Goal: Task Accomplishment & Management: Use online tool/utility

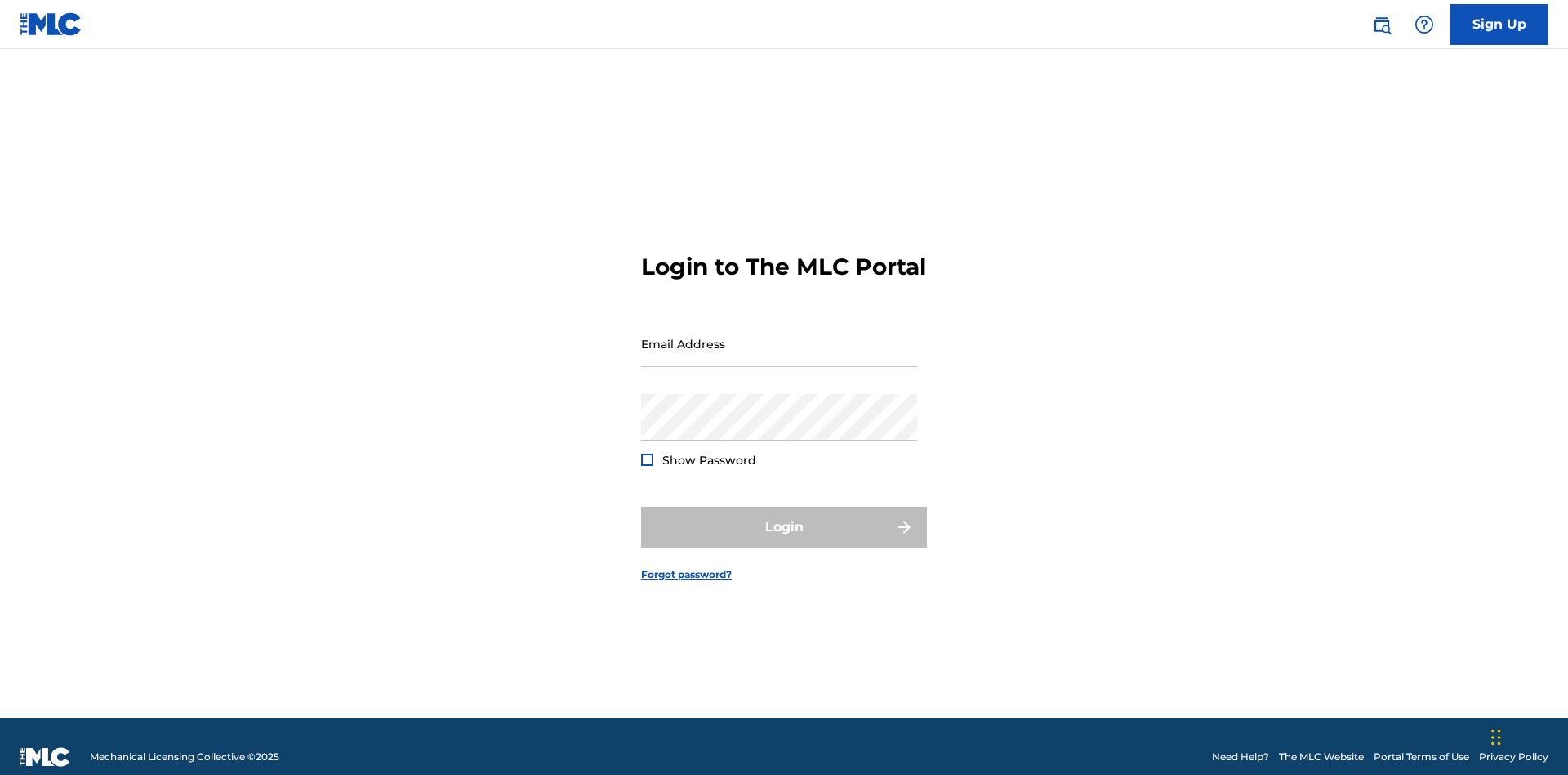
scroll to position [21, 0]
click at [779, 336] on input "Email Address" at bounding box center [779, 344] width 275 height 47
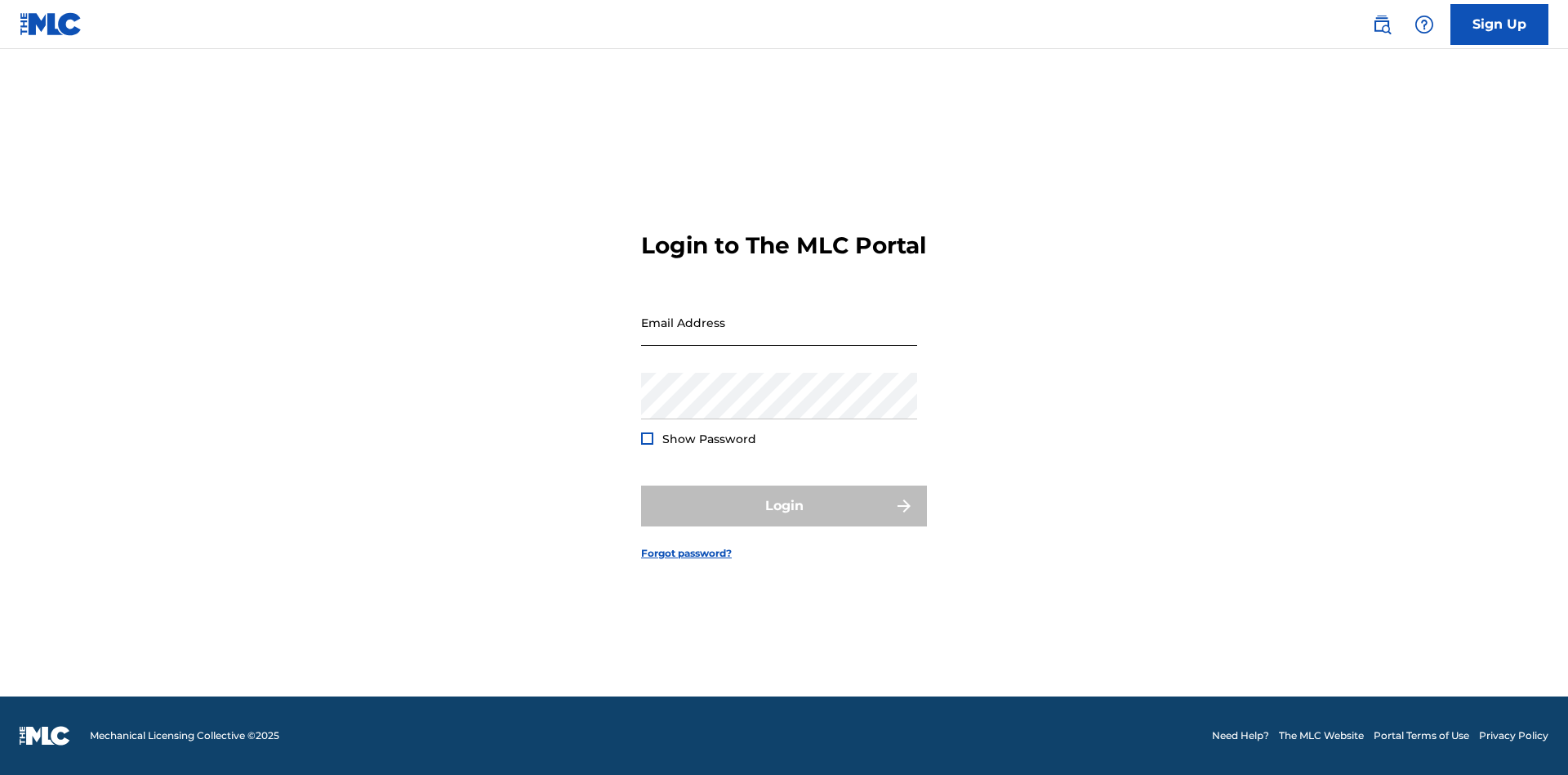
scroll to position [21, 0]
type input "[PERSON_NAME][EMAIL_ADDRESS][PERSON_NAME][DOMAIN_NAME]"
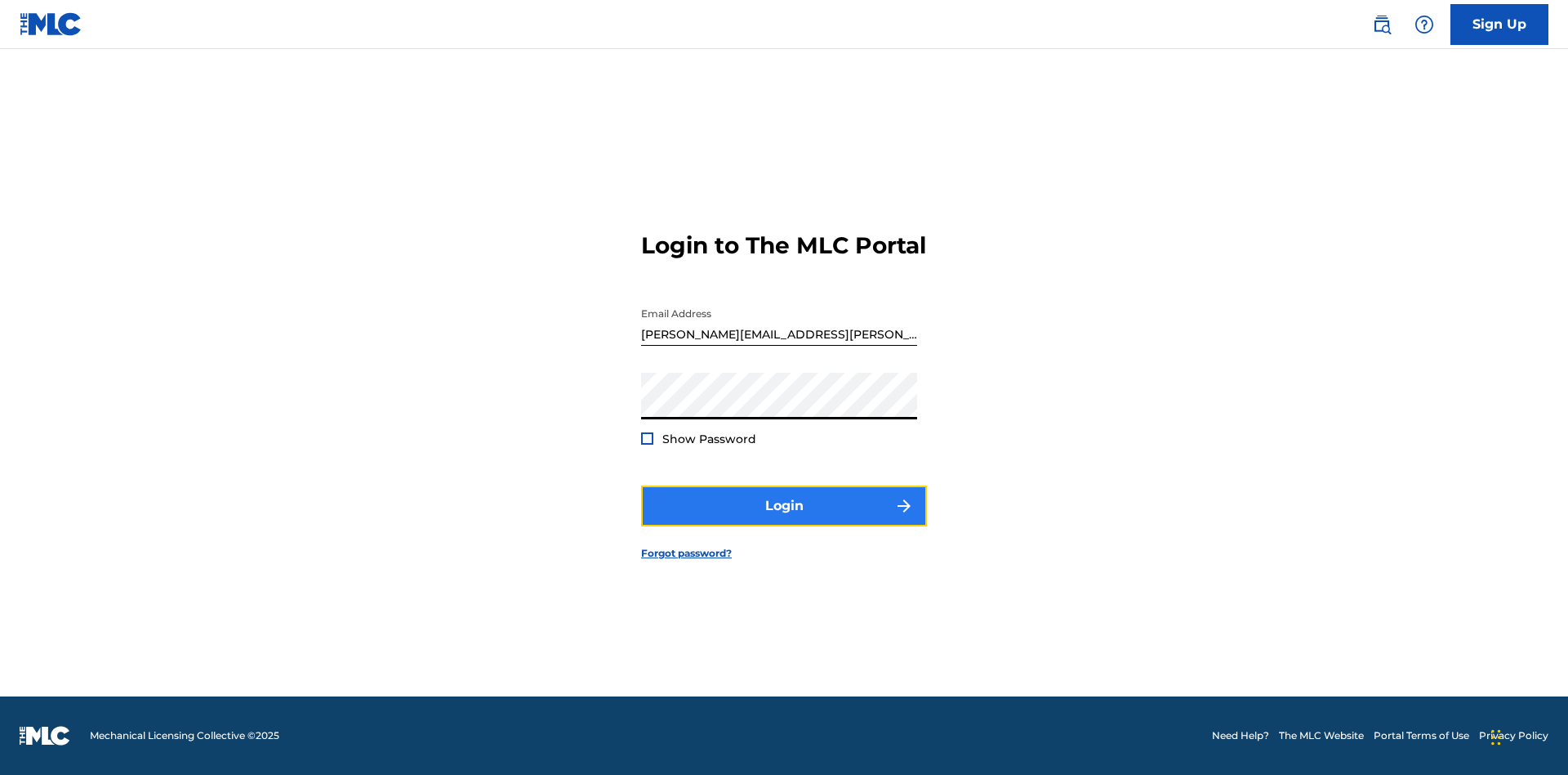
click at [784, 519] on button "Login" at bounding box center [784, 505] width 285 height 41
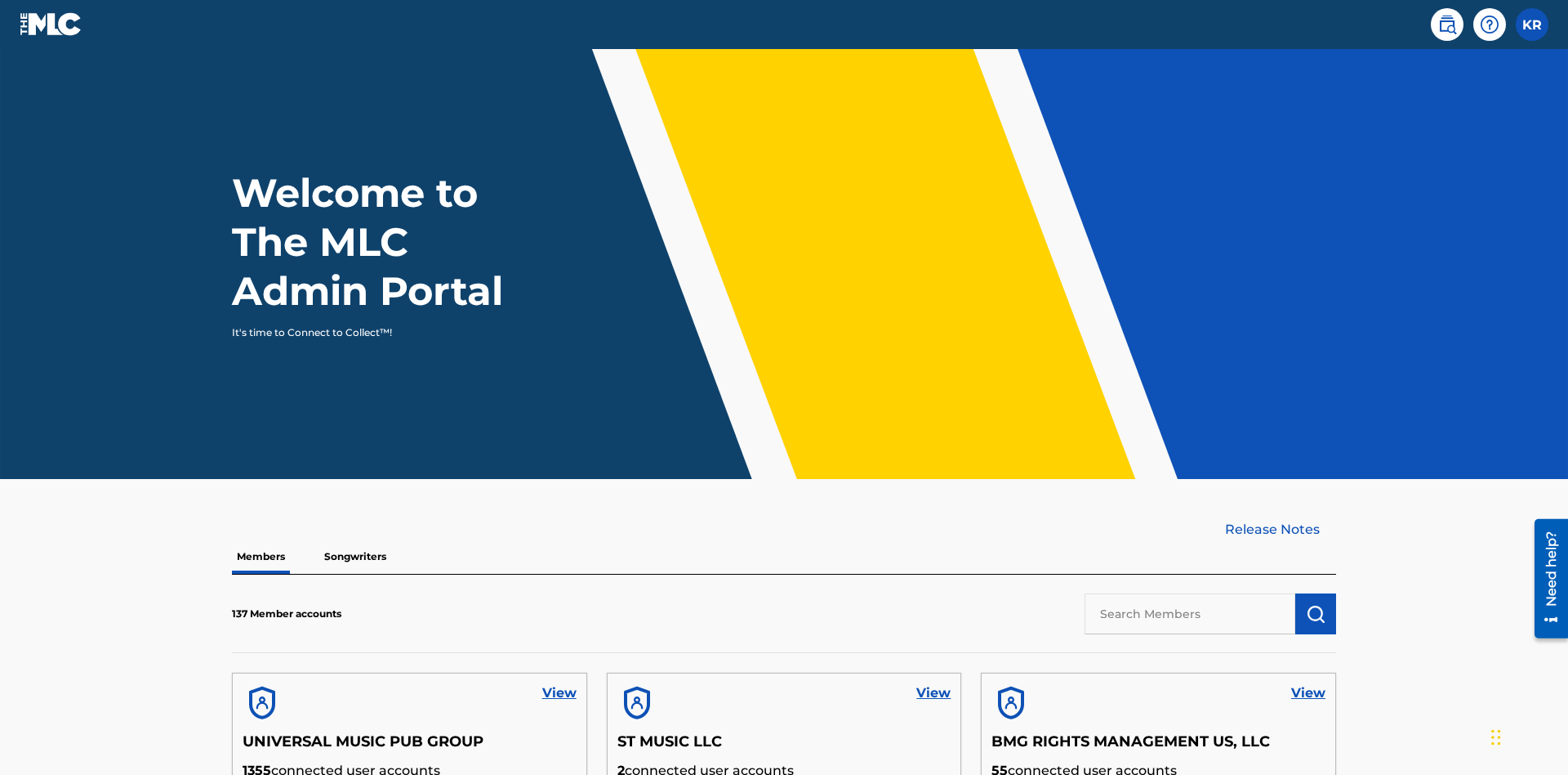
click at [1190, 593] on input "text" at bounding box center [1189, 613] width 211 height 41
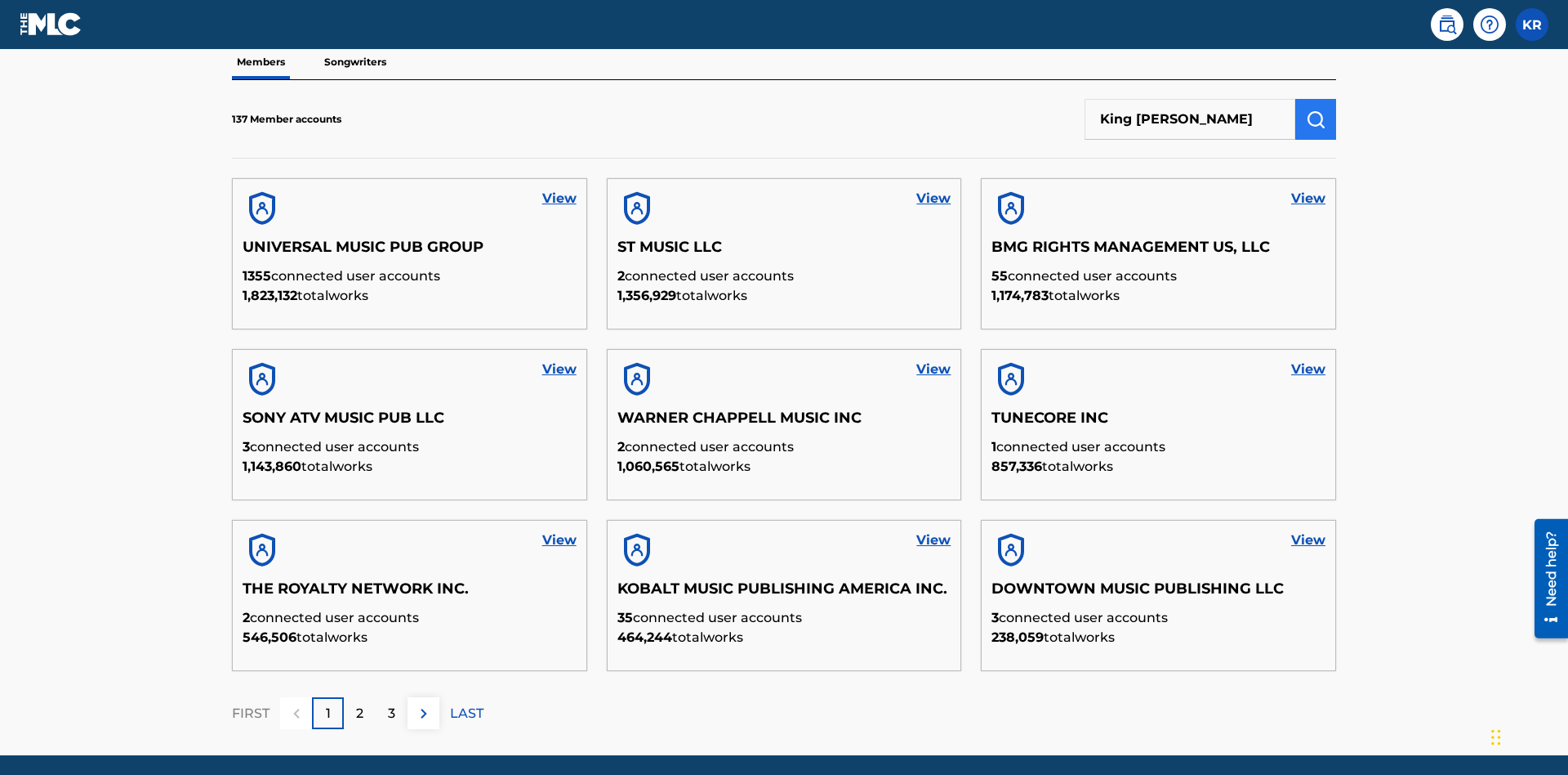
type input "King [PERSON_NAME]"
click at [1315, 110] on img "submit" at bounding box center [1315, 120] width 20 height 20
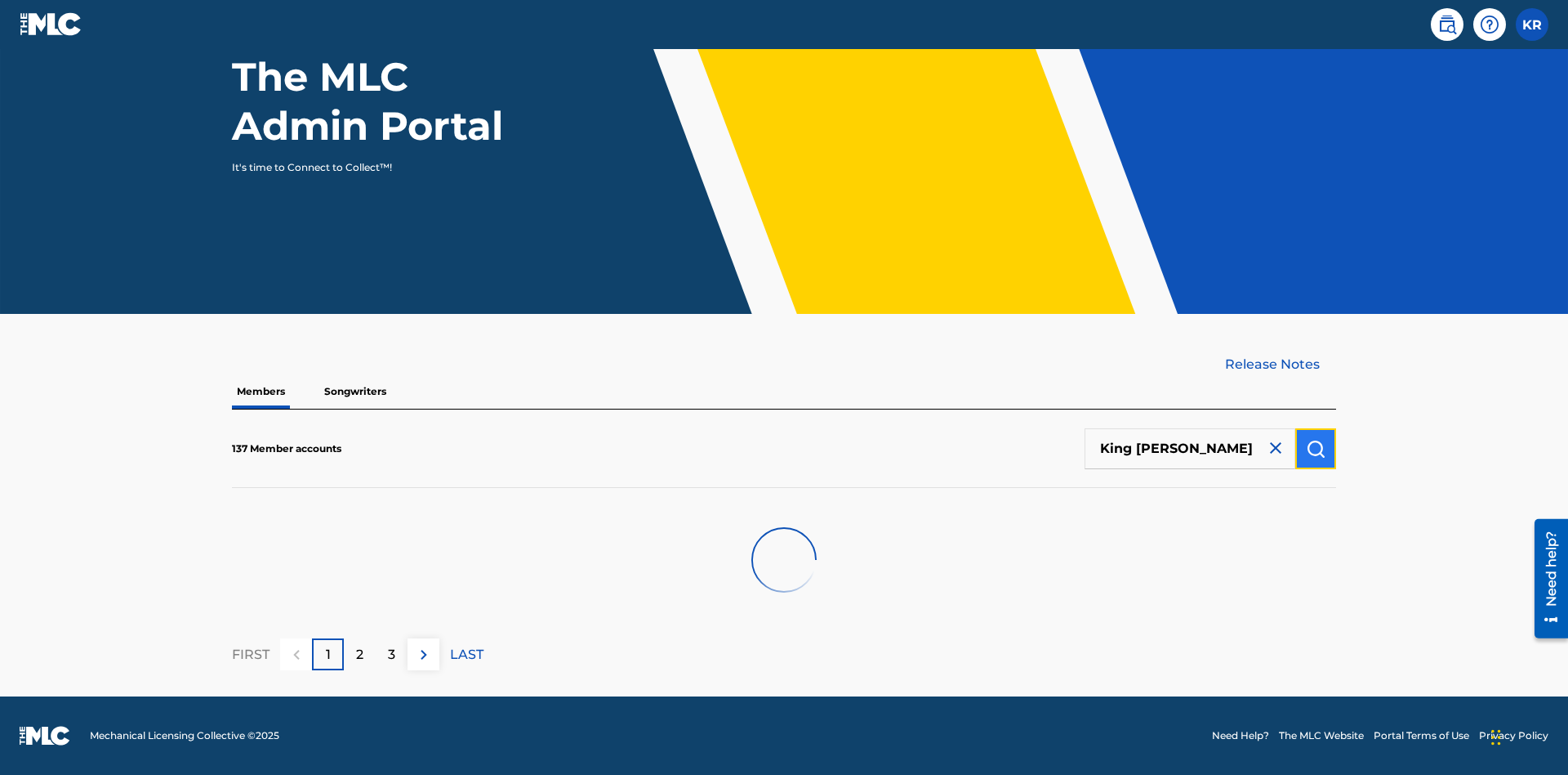
scroll to position [165, 0]
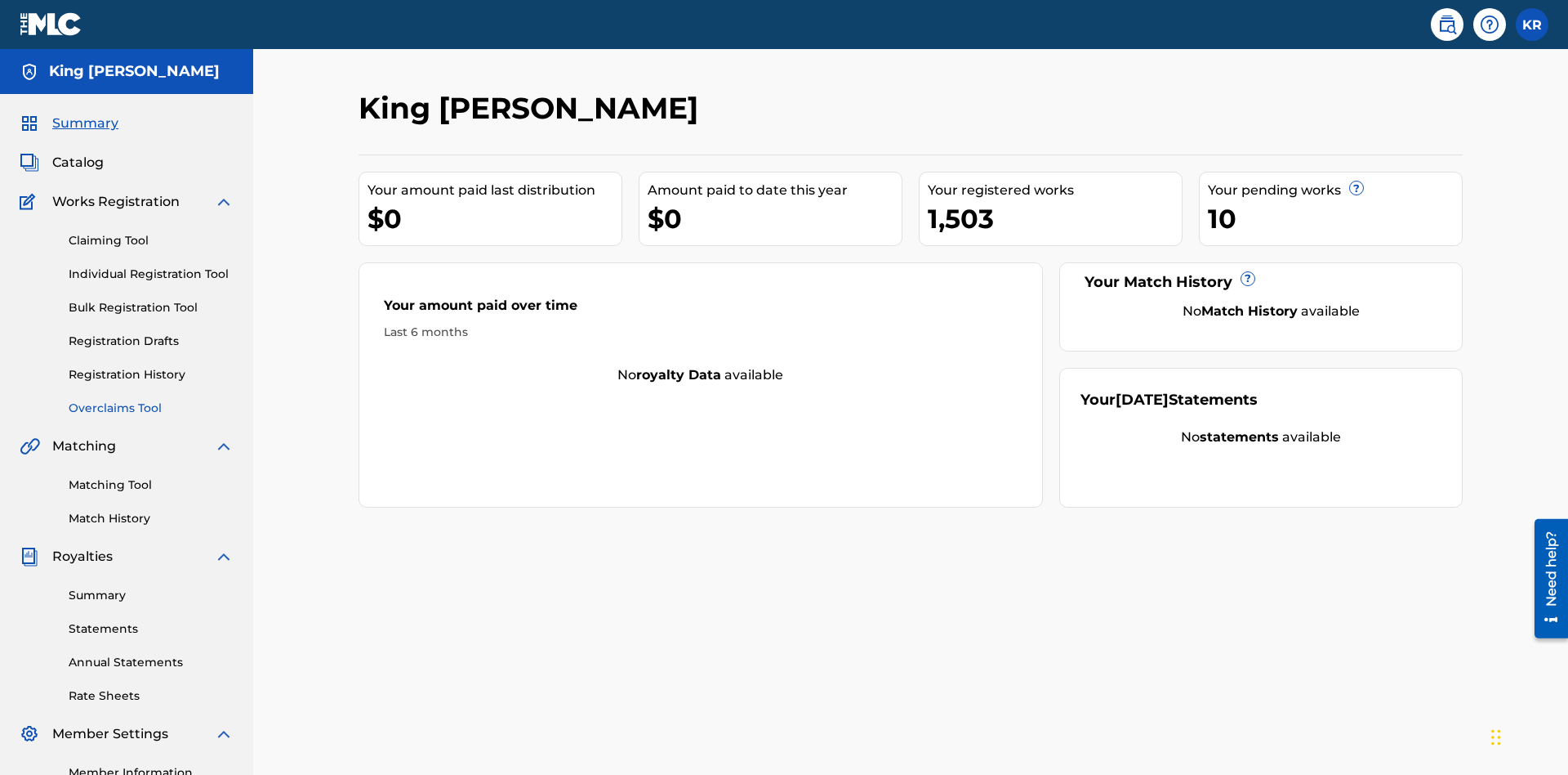
click at [151, 399] on link "Overclaims Tool" at bounding box center [151, 407] width 165 height 17
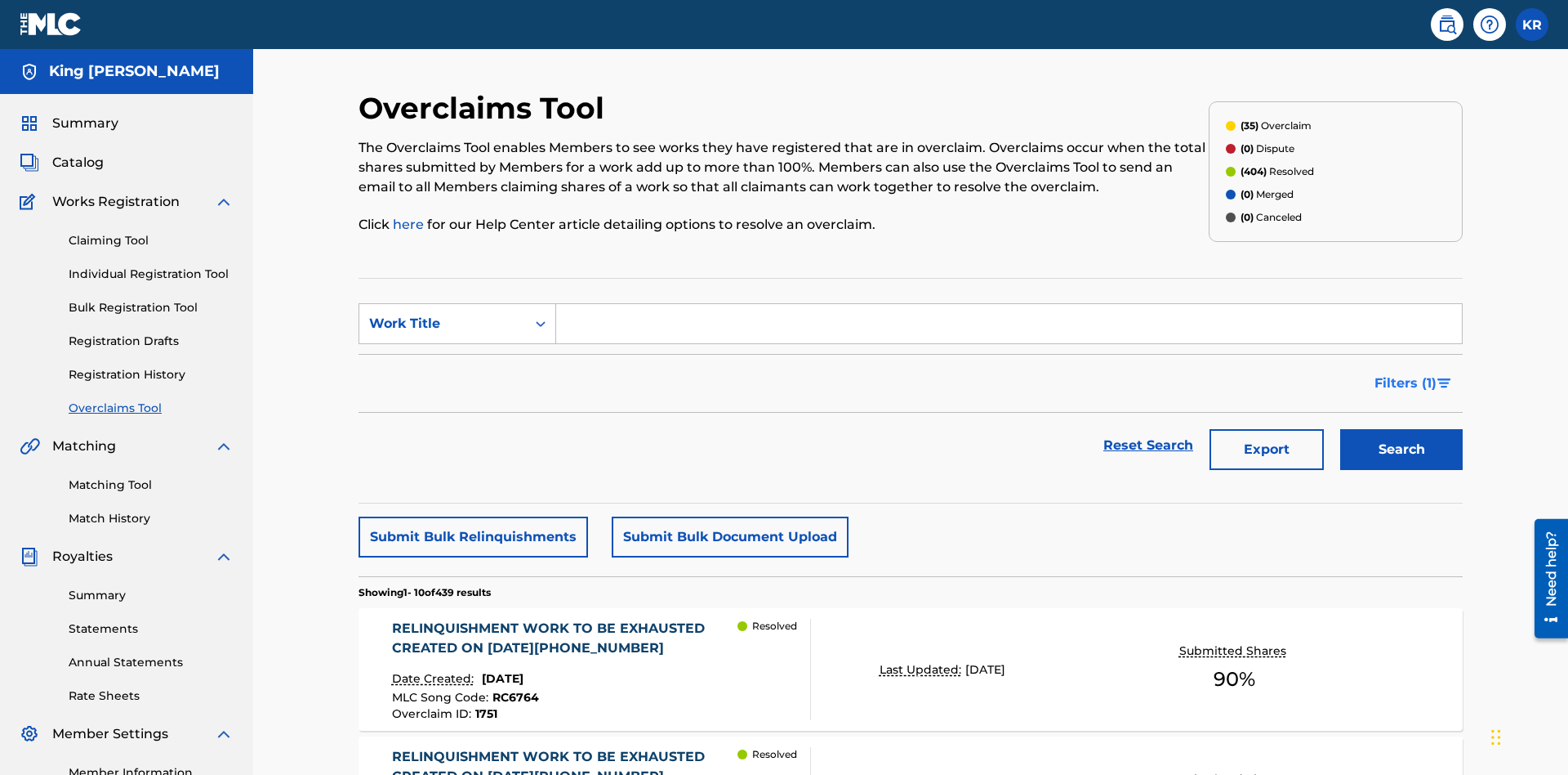
click at [1404, 374] on span "Filters ( 1 )" at bounding box center [1405, 384] width 62 height 20
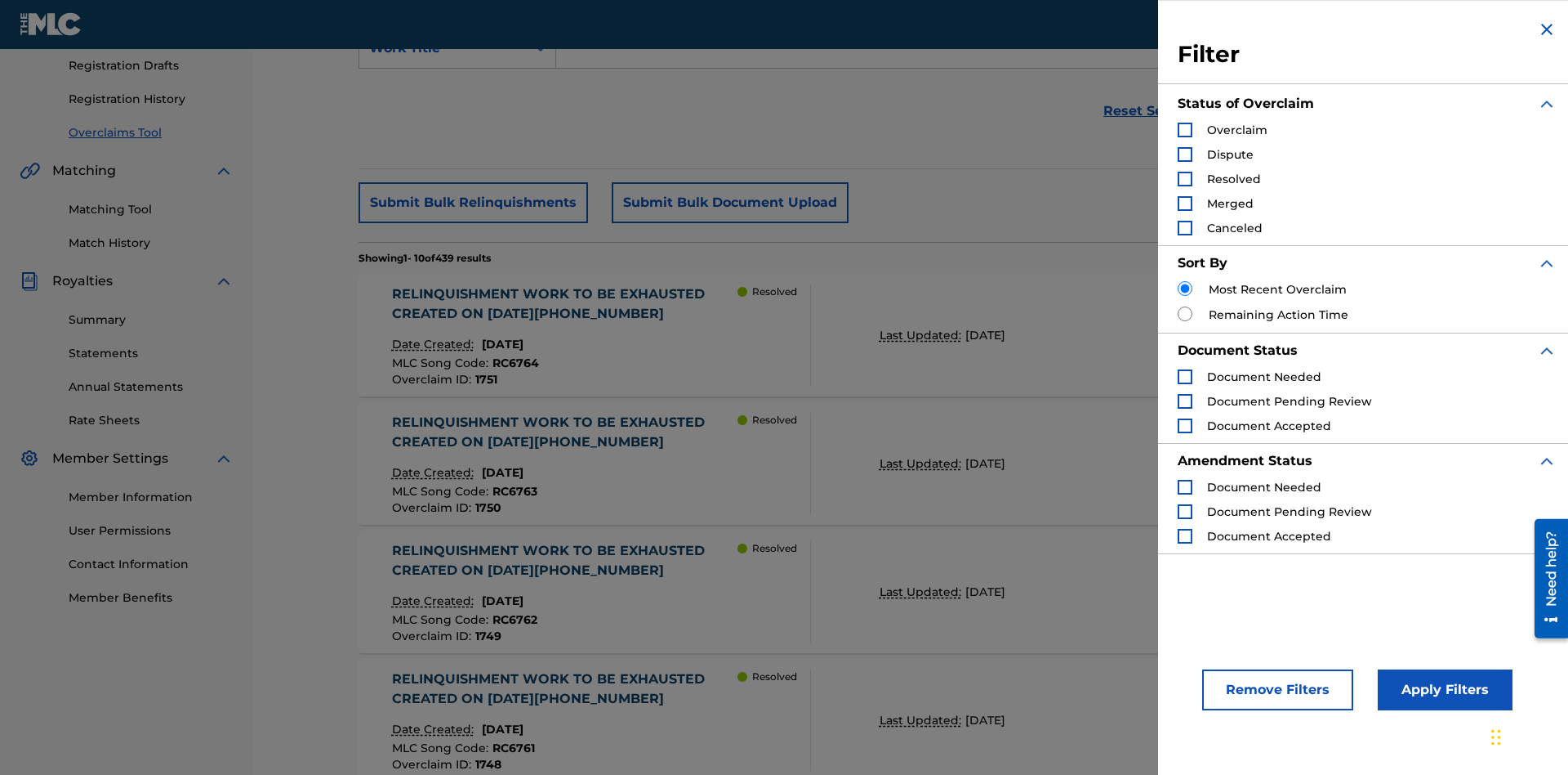
click at [1185, 130] on div "Search Form" at bounding box center [1185, 130] width 15 height 15
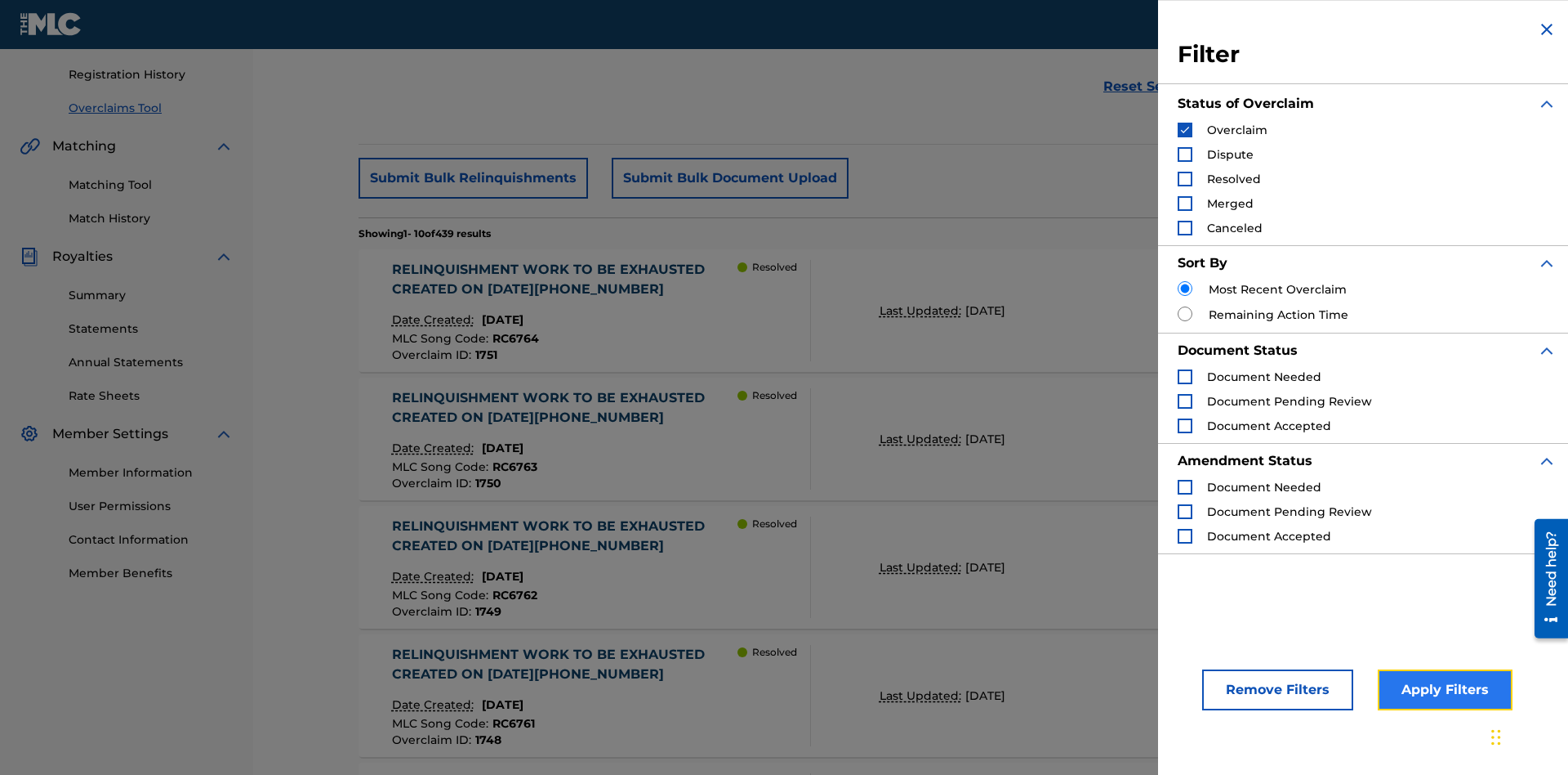
click at [1442, 689] on button "Apply Filters" at bounding box center [1444, 689] width 135 height 41
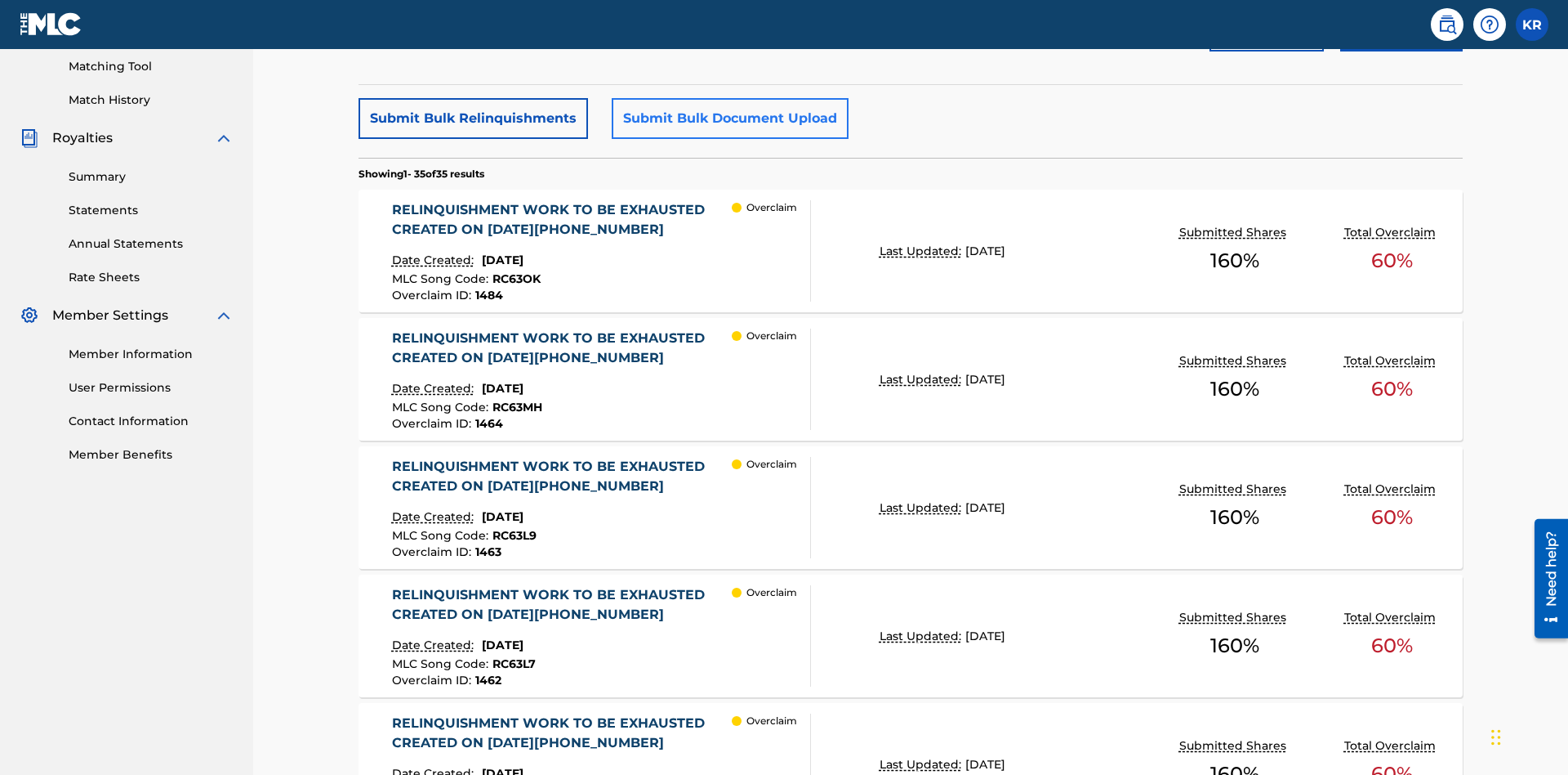
click at [728, 119] on button "Submit Bulk Document Upload" at bounding box center [730, 118] width 237 height 41
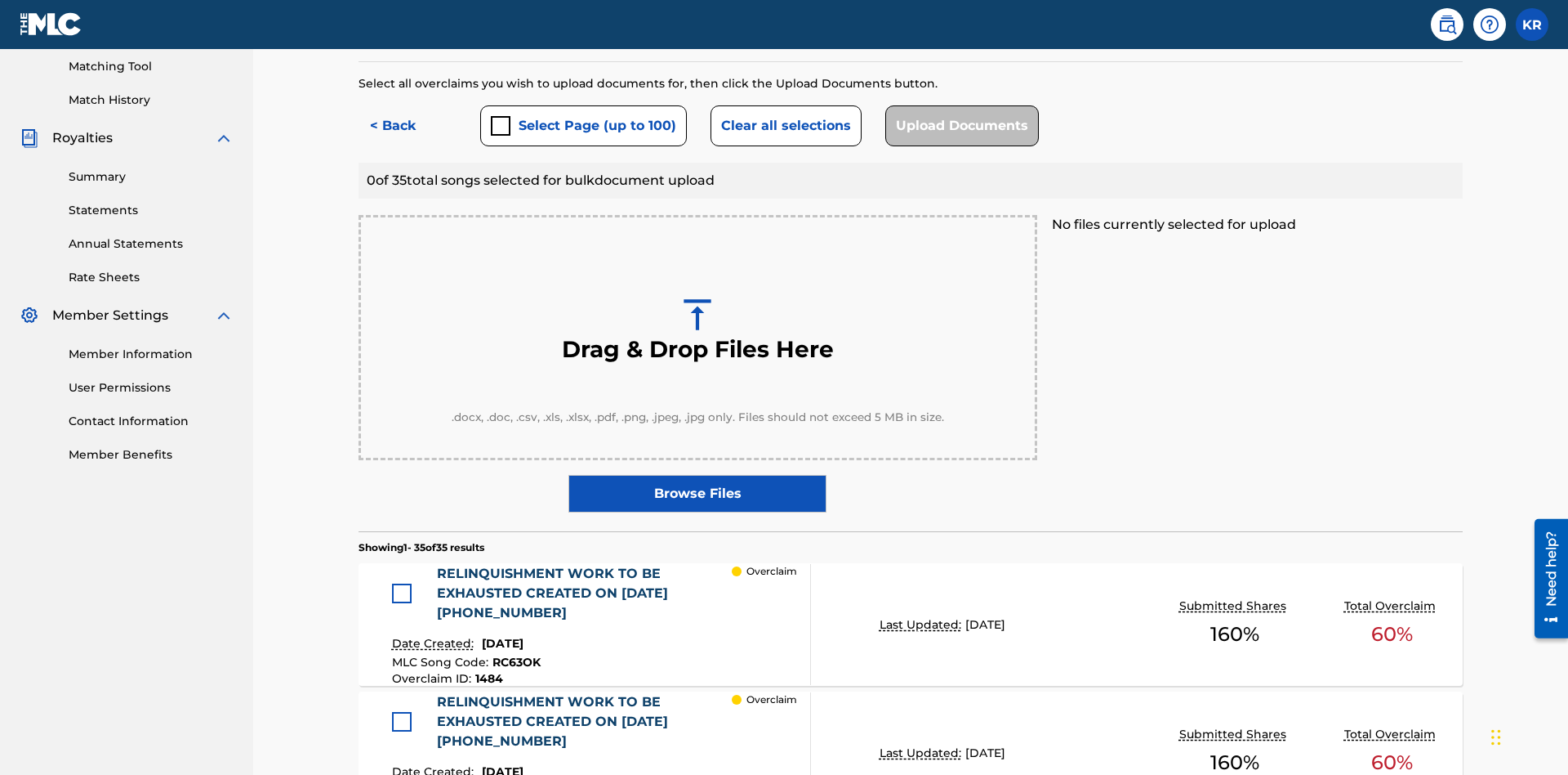
scroll to position [425, 0]
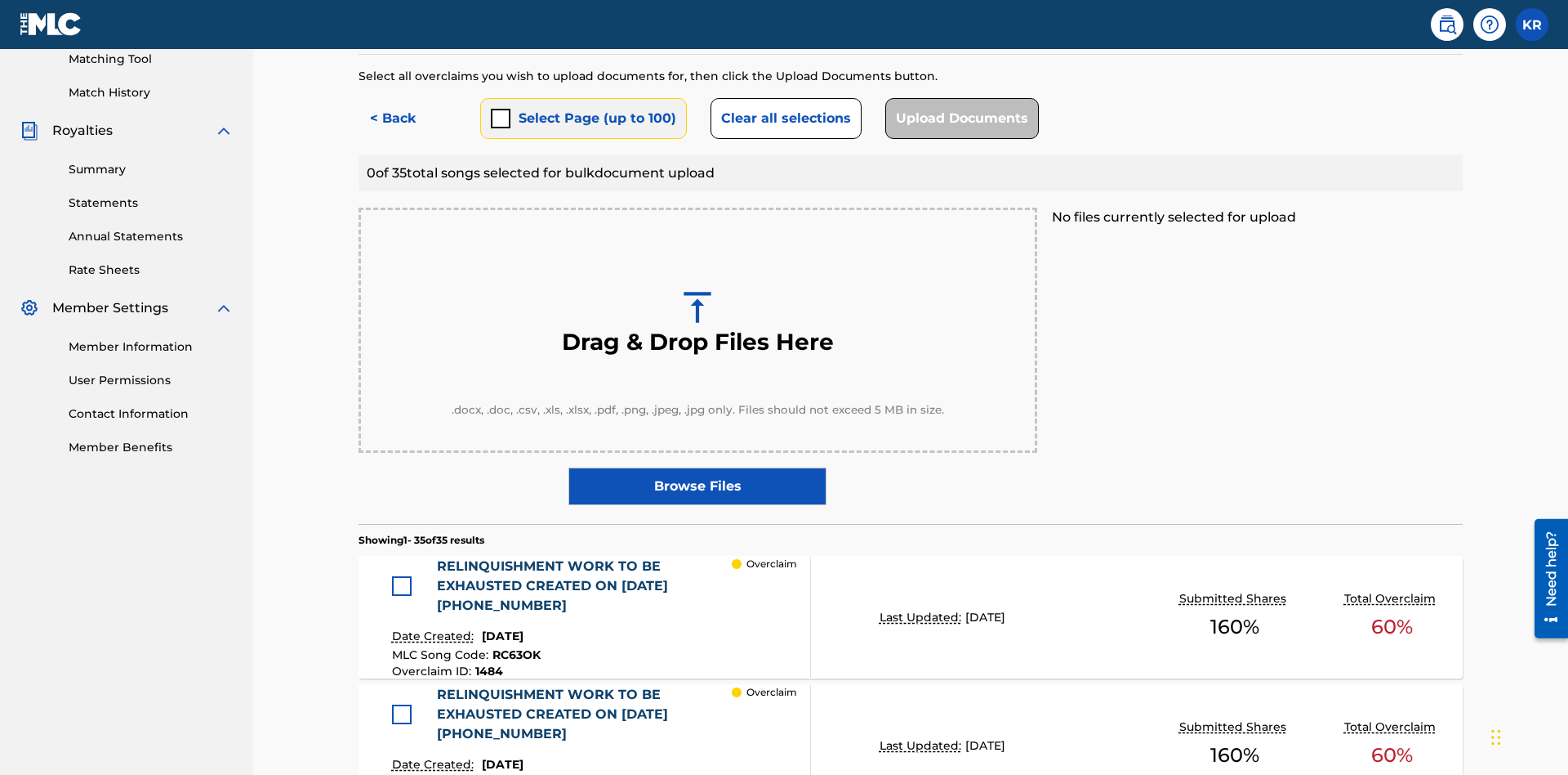
click at [582, 119] on button "Select Page (up to 100)" at bounding box center [583, 118] width 207 height 41
